Goal: Browse casually: Explore the website without a specific task or goal

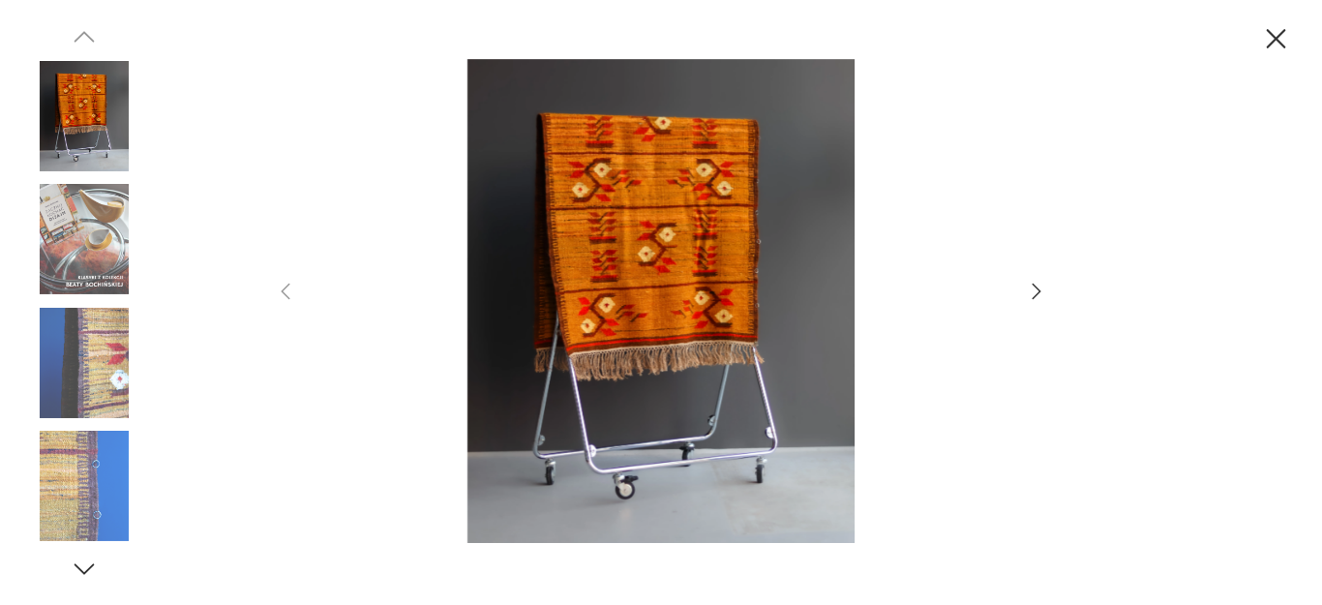
scroll to position [220, 0]
click at [1029, 289] on icon "button" at bounding box center [1036, 291] width 23 height 23
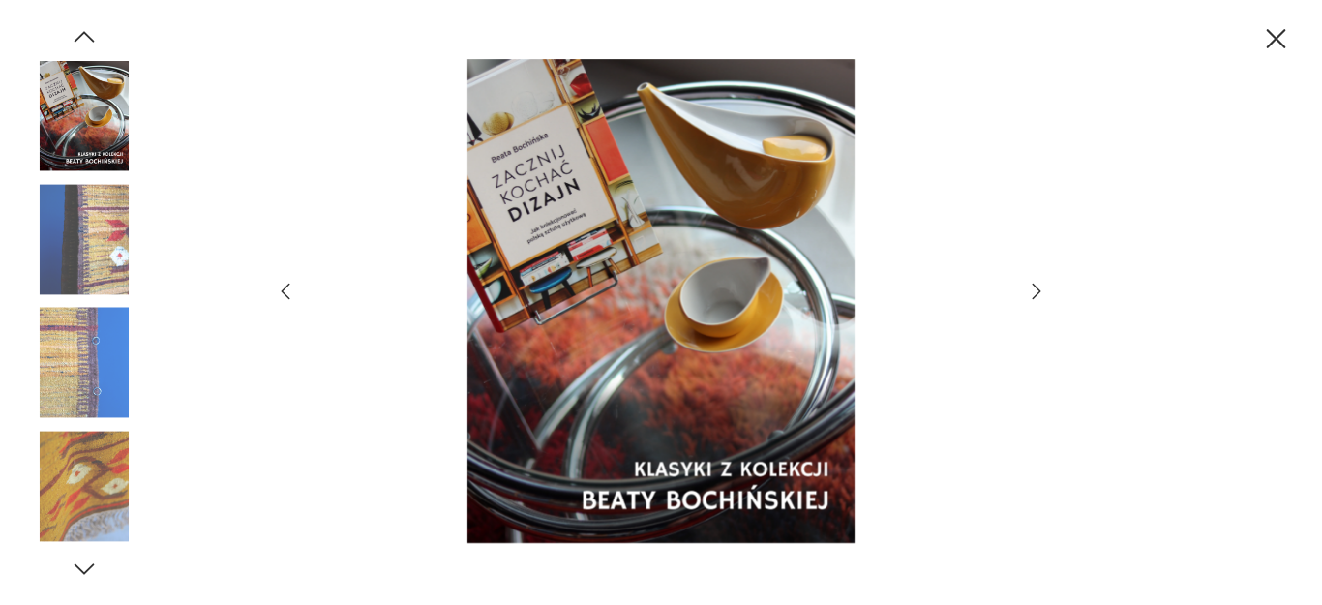
scroll to position [0, 0]
click at [1029, 289] on icon "button" at bounding box center [1036, 291] width 23 height 23
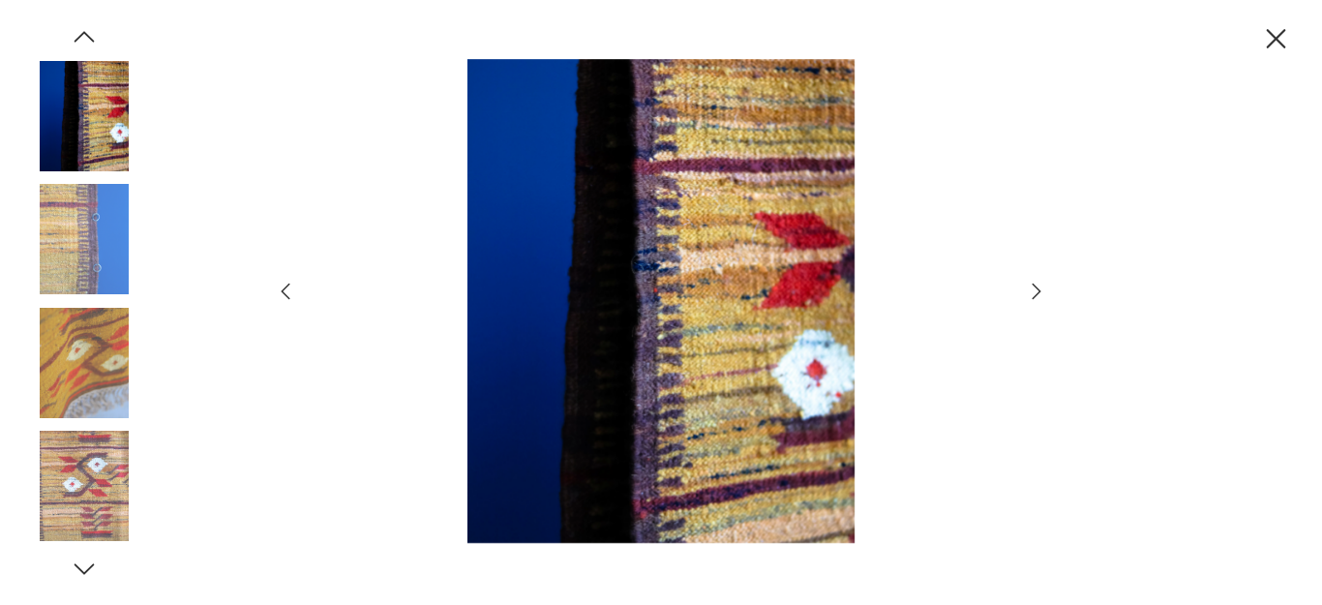
click at [1029, 289] on icon "button" at bounding box center [1036, 291] width 23 height 23
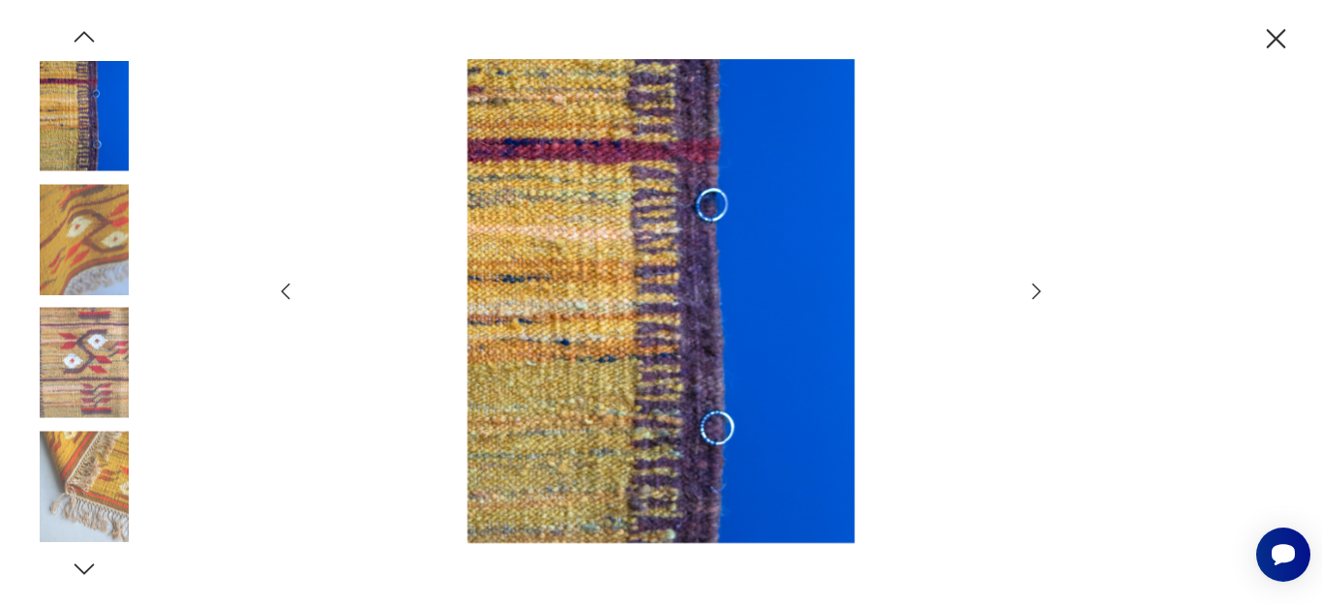
click at [1029, 289] on icon "button" at bounding box center [1036, 291] width 23 height 23
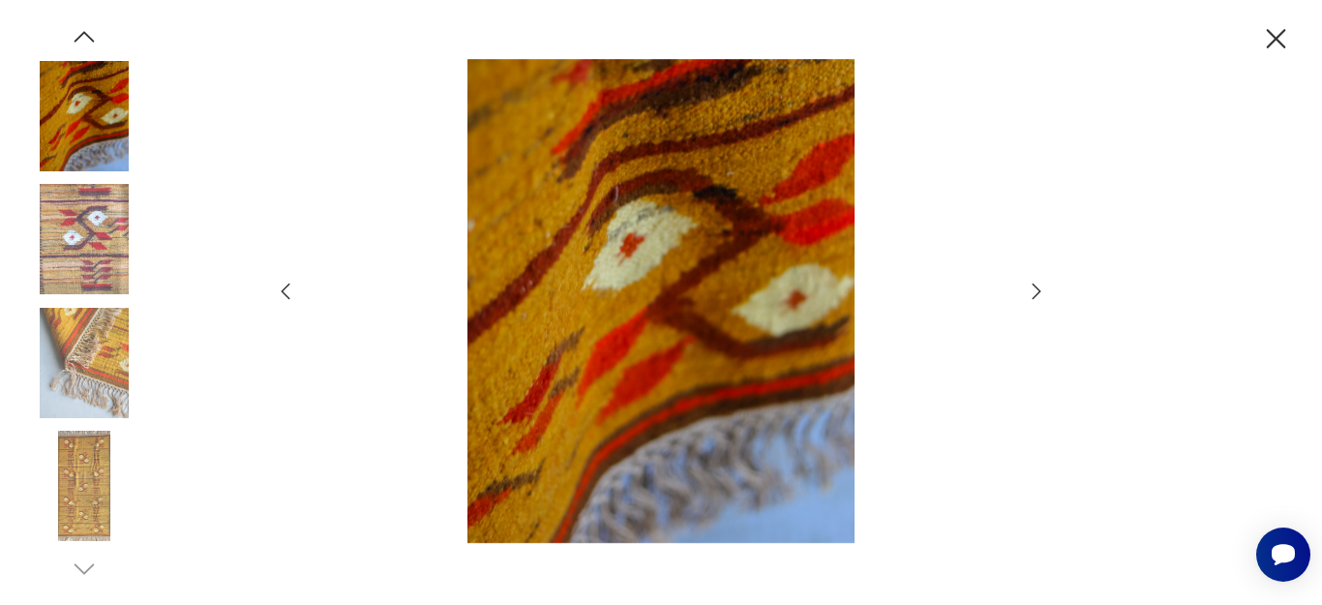
click at [1029, 289] on icon "button" at bounding box center [1036, 291] width 23 height 23
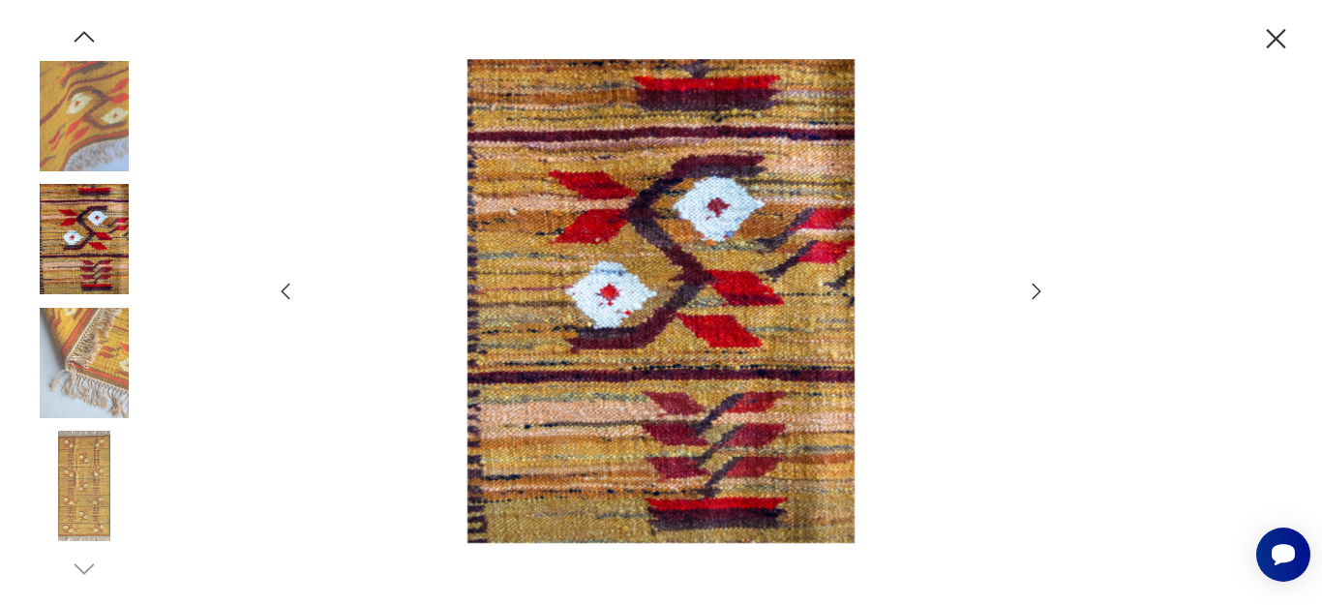
click at [1275, 37] on icon "button" at bounding box center [1276, 38] width 19 height 19
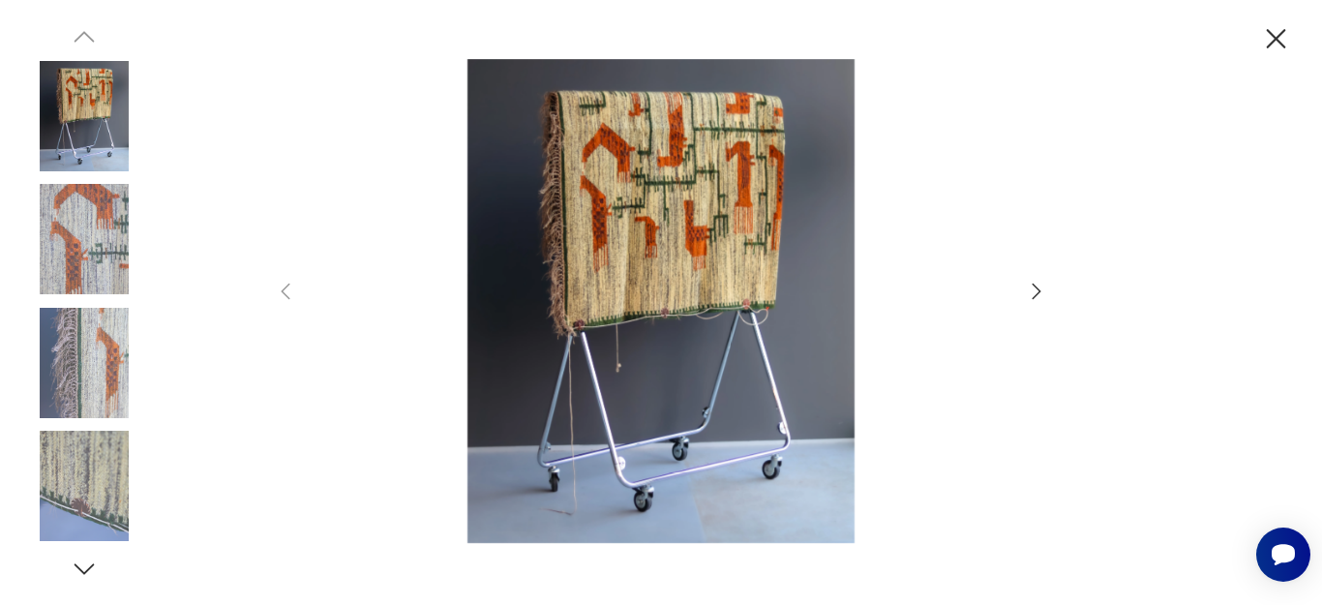
click at [1032, 290] on icon "button" at bounding box center [1036, 291] width 23 height 23
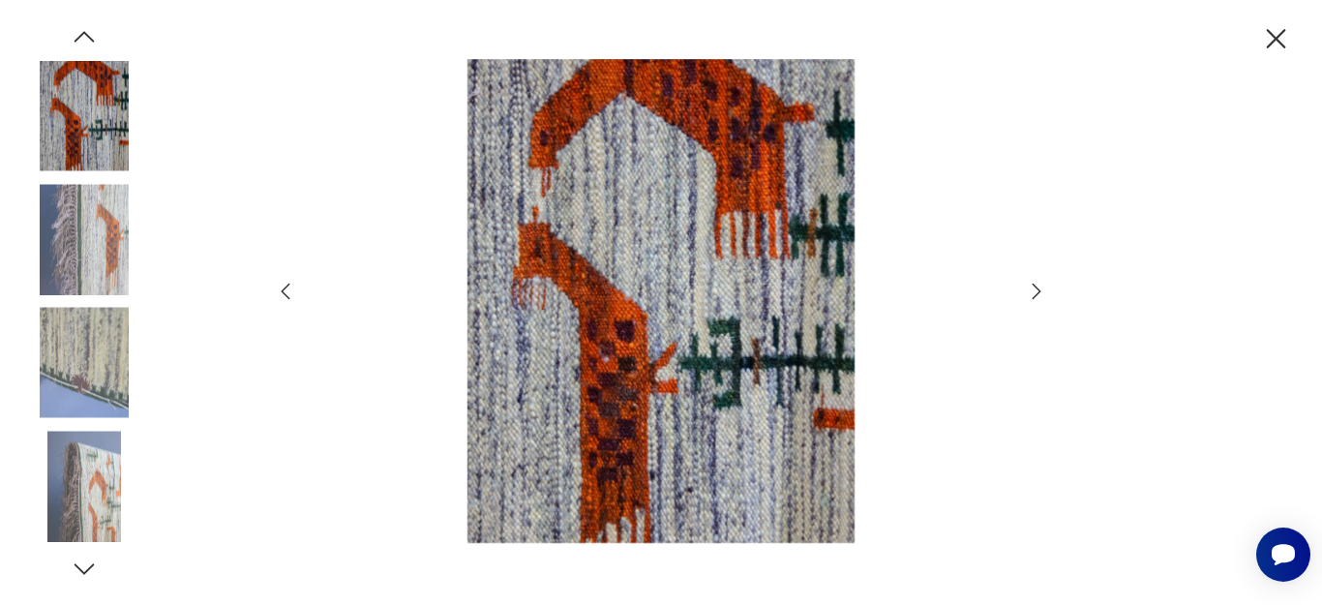
click at [1032, 290] on icon "button" at bounding box center [1036, 291] width 23 height 23
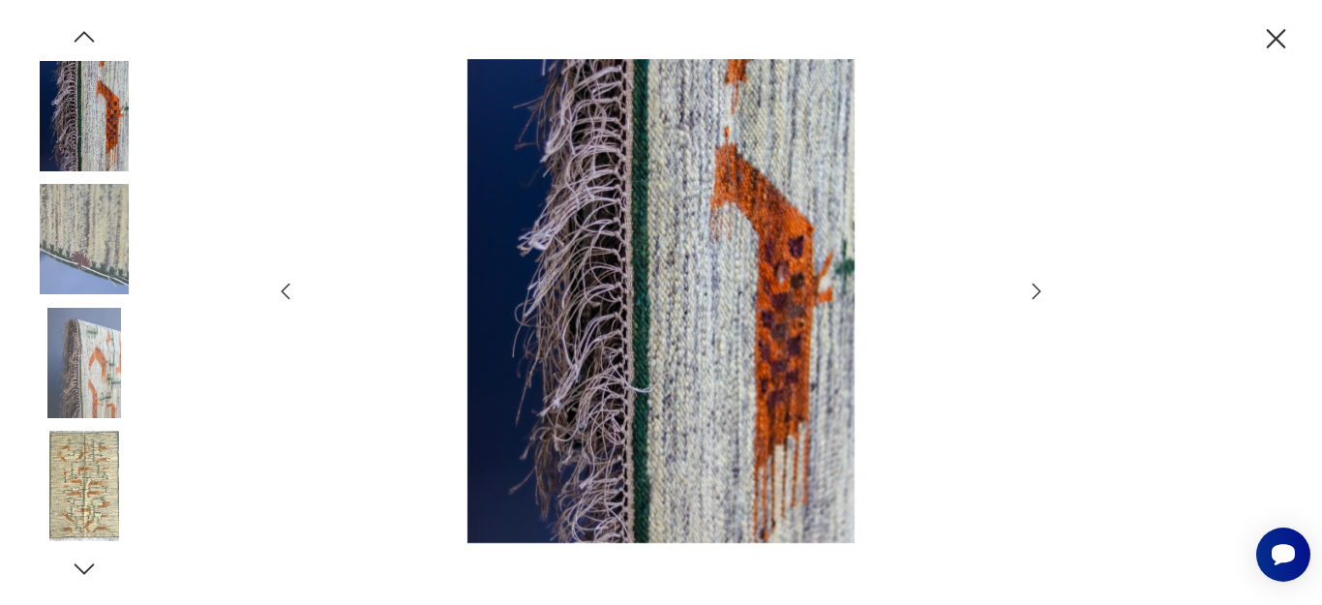
click at [1032, 290] on icon "button" at bounding box center [1036, 291] width 23 height 23
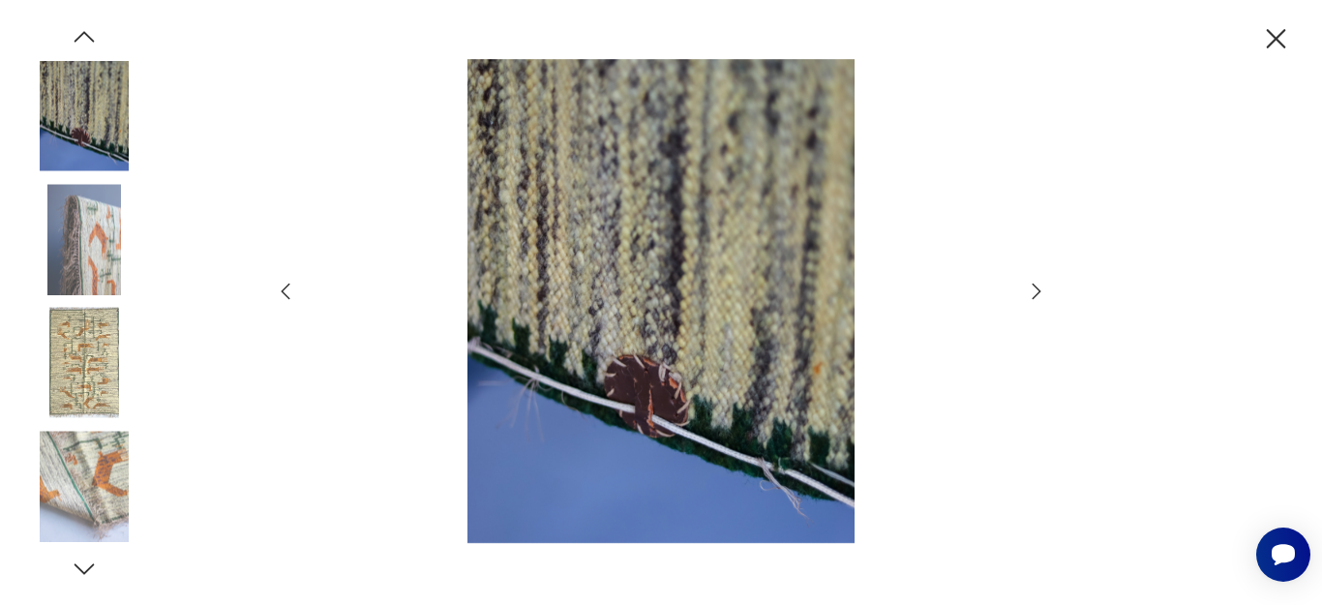
click at [1032, 290] on icon "button" at bounding box center [1036, 291] width 23 height 23
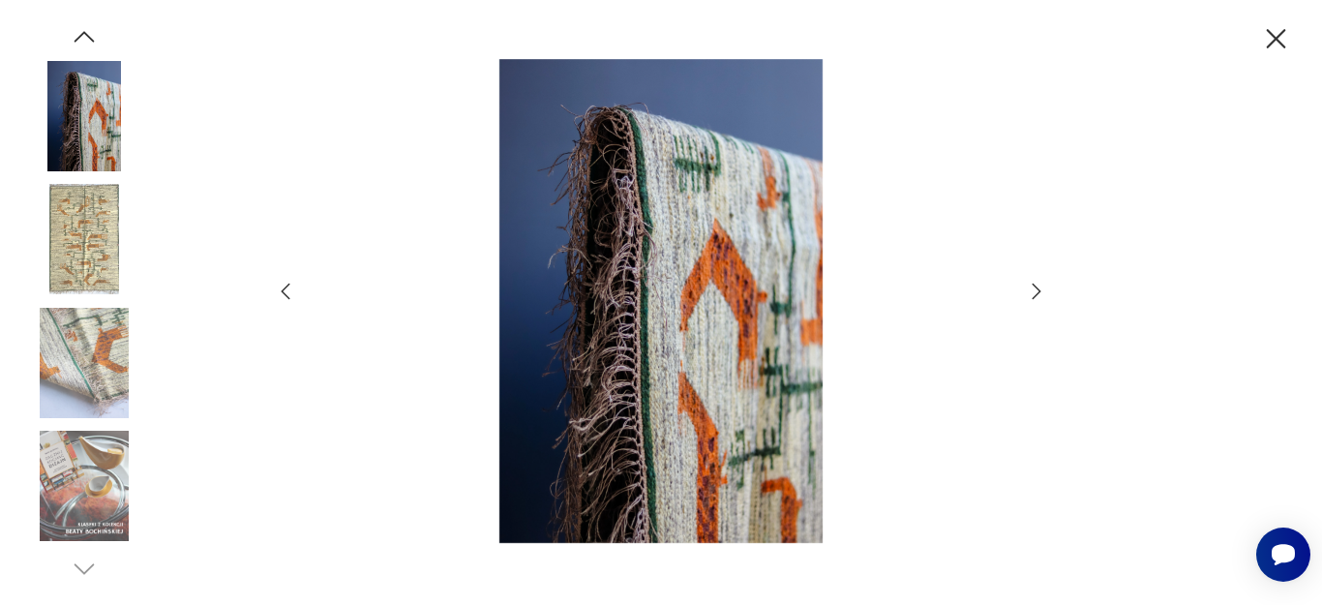
click at [1032, 290] on icon "button" at bounding box center [1036, 291] width 23 height 23
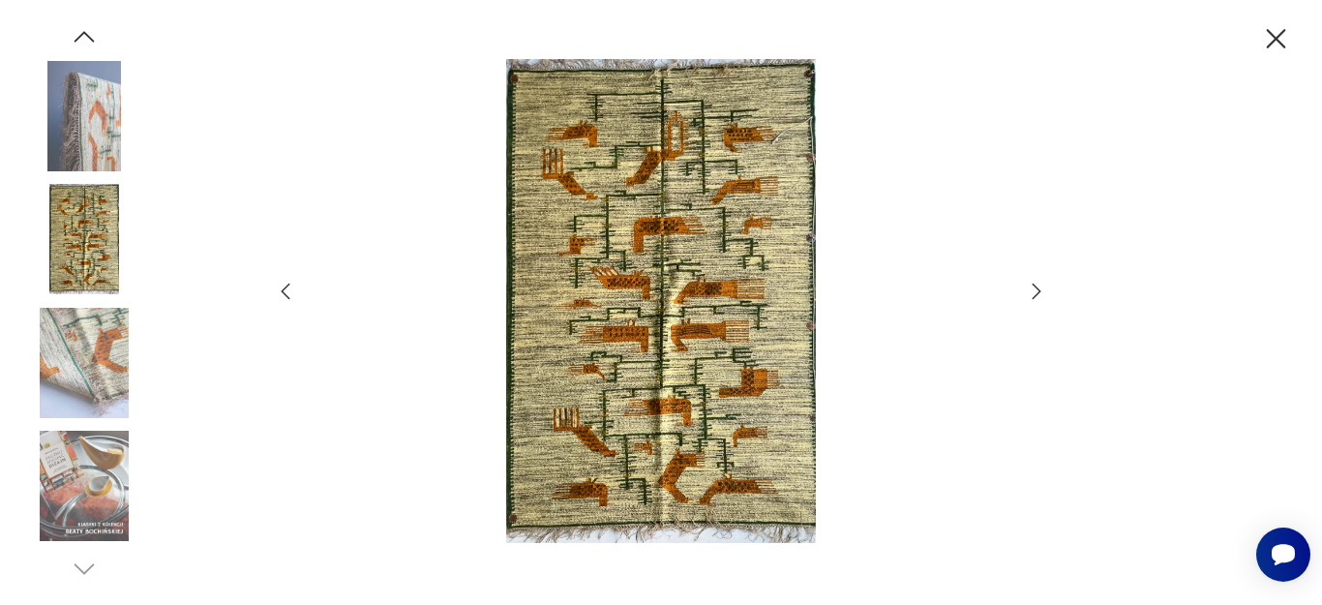
click at [1032, 290] on icon "button" at bounding box center [1036, 291] width 23 height 23
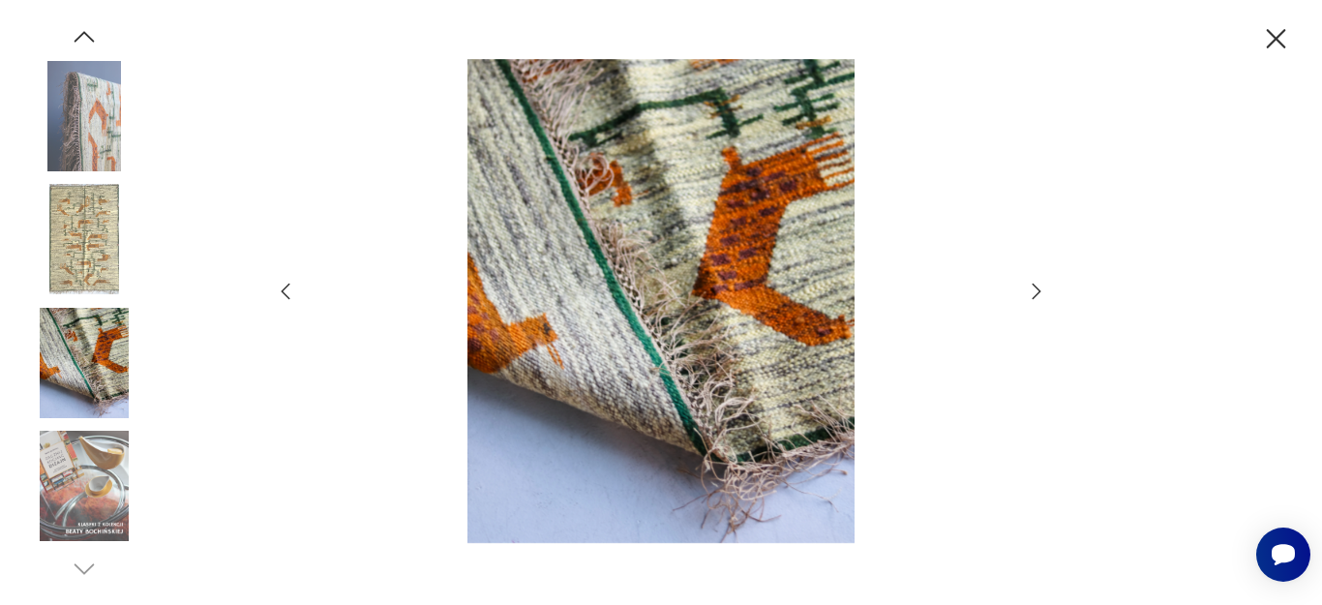
click at [1032, 290] on icon "button" at bounding box center [1036, 291] width 23 height 23
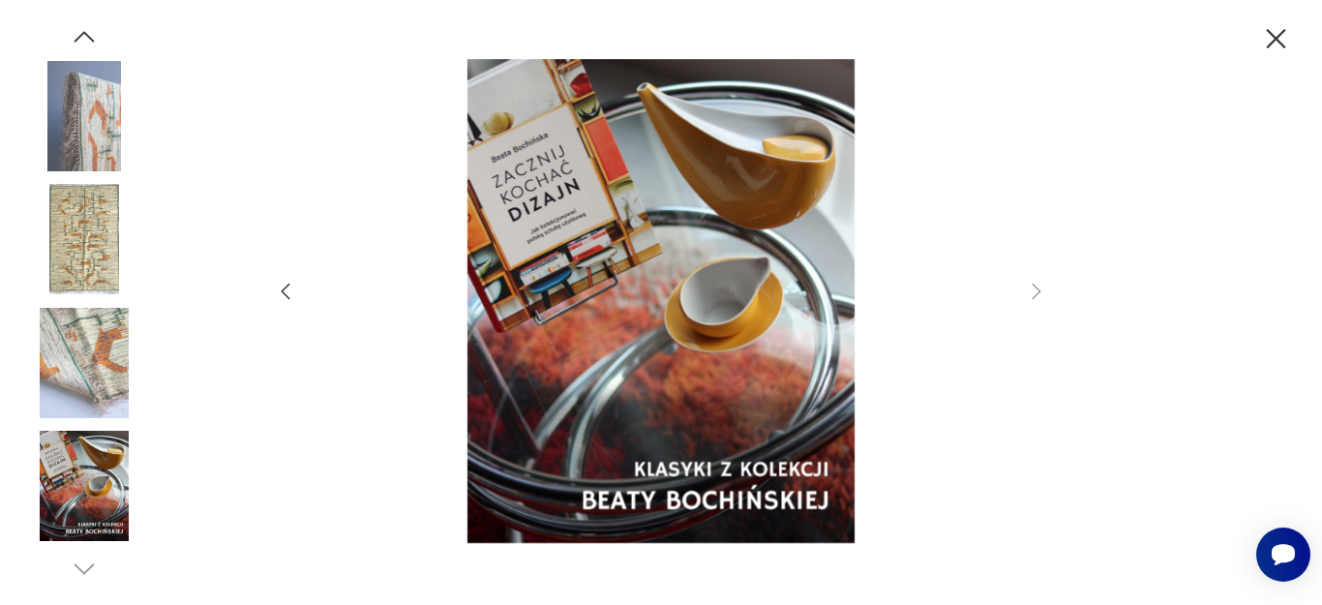
click at [1276, 32] on icon "button" at bounding box center [1276, 39] width 34 height 34
